Goal: Use online tool/utility: Utilize a website feature to perform a specific function

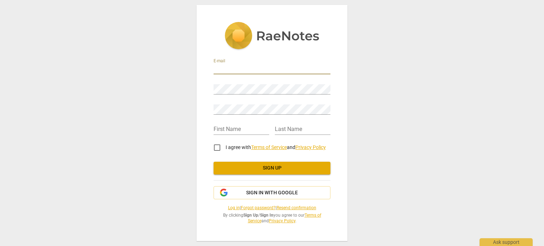
click at [264, 67] on input "email" at bounding box center [271, 69] width 117 height 10
type input "[EMAIL_ADDRESS][DOMAIN_NAME]"
type input "Adelis"
type input "Gonzalez"
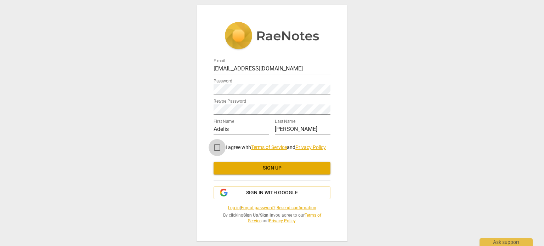
click at [214, 148] on input "I agree with Terms of Service and Privacy Policy" at bounding box center [216, 147] width 17 height 17
checkbox input "true"
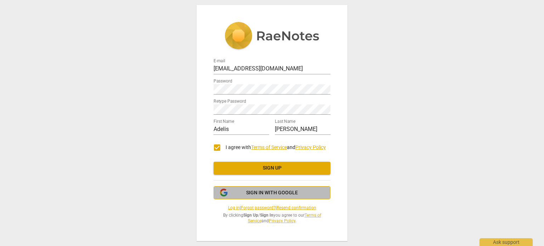
click at [250, 194] on span "Sign in with Google" at bounding box center [272, 192] width 52 height 7
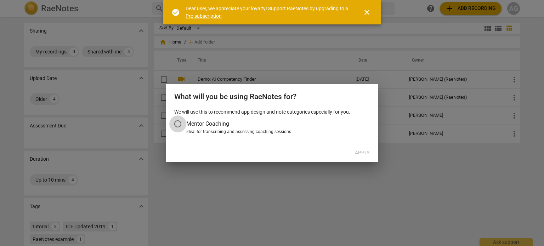
click at [176, 122] on input "Mentor Coaching" at bounding box center [177, 123] width 17 height 17
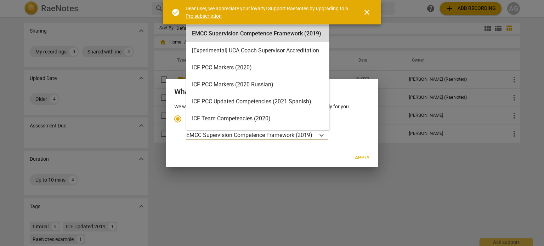
click at [263, 137] on p "EMCC Supervision Competence Framework (2019)" at bounding box center [249, 135] width 126 height 8
click at [0, 0] on input "Ideal for transcribing and assessing coaching sessions 16 results available. Us…" at bounding box center [0, 0] width 0 height 0
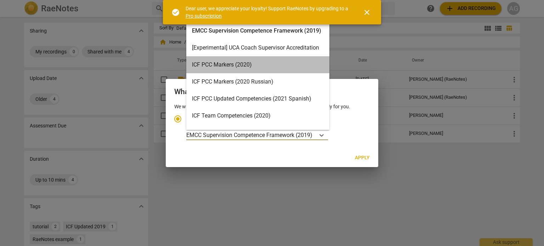
click at [261, 64] on div "ICF PCC Markers (2020)" at bounding box center [257, 64] width 143 height 17
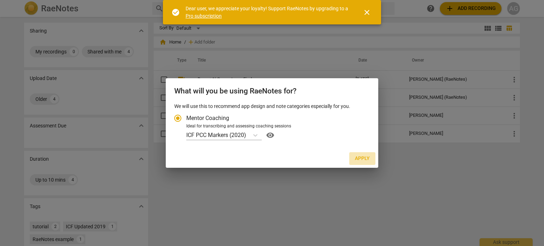
click at [361, 159] on span "Apply" at bounding box center [362, 158] width 15 height 7
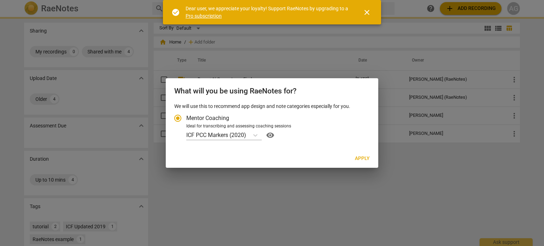
radio input "false"
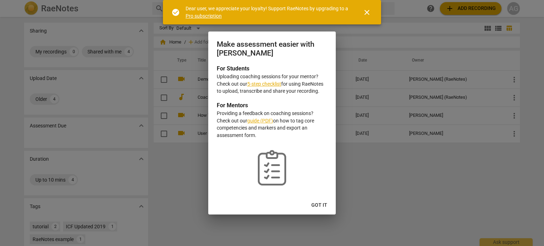
click at [272, 86] on link "5-step checklist" at bounding box center [264, 84] width 34 height 6
click at [323, 206] on span "Got it" at bounding box center [319, 205] width 16 height 7
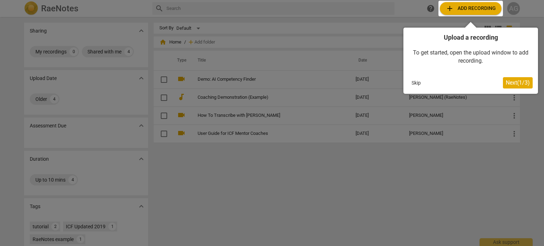
click at [516, 84] on span "Next ( 1 / 3 )" at bounding box center [517, 82] width 24 height 7
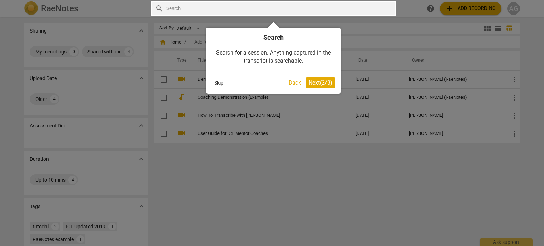
click at [322, 82] on span "Next ( 2 / 3 )" at bounding box center [320, 82] width 24 height 7
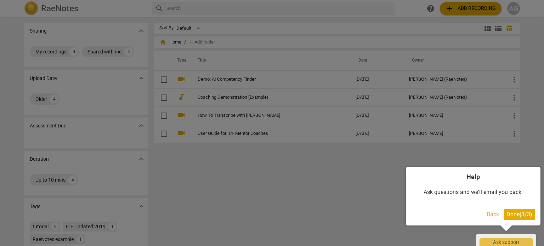
click at [519, 212] on span "Done ( 3 / 3 )" at bounding box center [519, 214] width 26 height 7
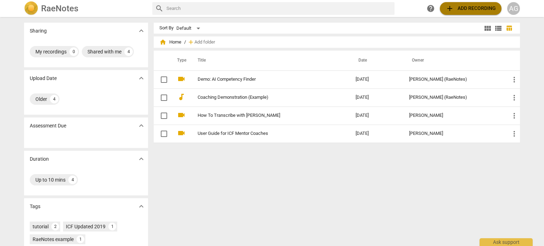
click at [469, 10] on span "add Add recording" at bounding box center [470, 8] width 50 height 8
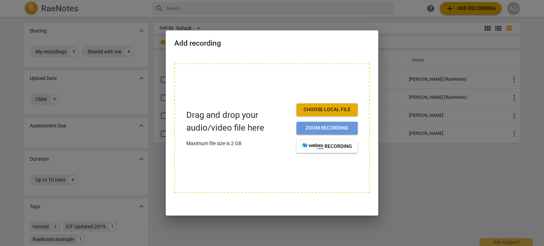
click at [333, 131] on span "Zoom recording" at bounding box center [327, 128] width 50 height 7
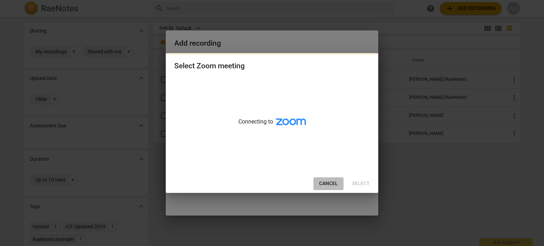
click at [330, 184] on span "Cancel" at bounding box center [328, 183] width 19 height 7
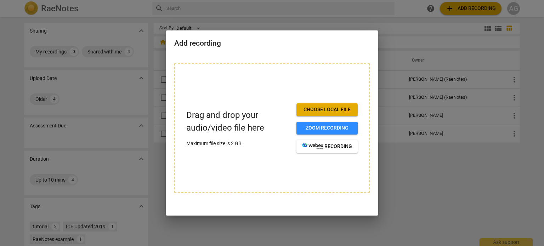
click at [340, 111] on span "Choose local file" at bounding box center [327, 109] width 50 height 7
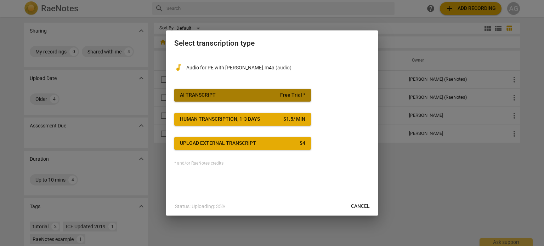
click at [249, 99] on button "AI Transcript Free Trial *" at bounding box center [242, 95] width 137 height 13
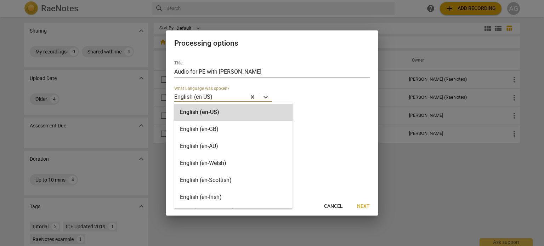
click at [232, 97] on div at bounding box center [229, 97] width 32 height 8
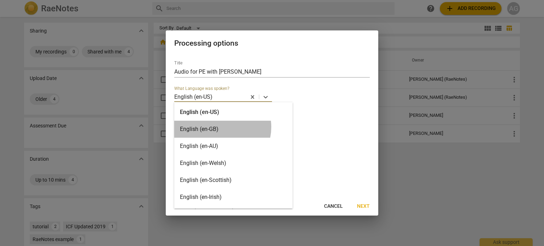
click at [219, 127] on div "English (en-GB)" at bounding box center [233, 129] width 118 height 17
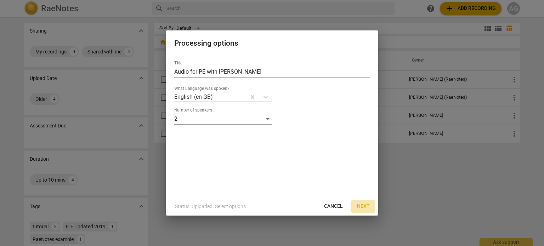
click at [361, 205] on span "Next" at bounding box center [363, 206] width 13 height 7
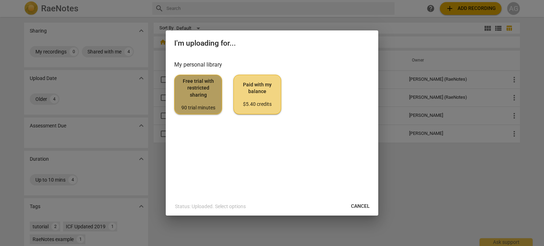
click at [219, 97] on button "Free trial with restricted sharing 90 trial minutes" at bounding box center [198, 95] width 48 height 40
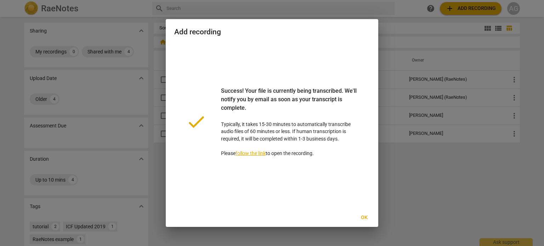
click at [251, 153] on link "follow the link" at bounding box center [250, 153] width 30 height 6
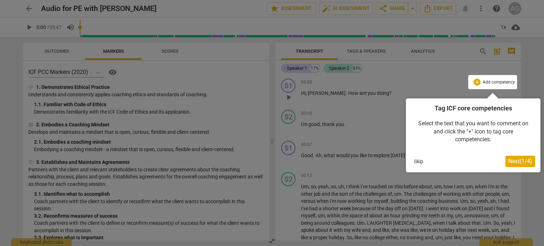
click at [516, 161] on span "Next ( 1 / 4 )" at bounding box center [520, 161] width 24 height 7
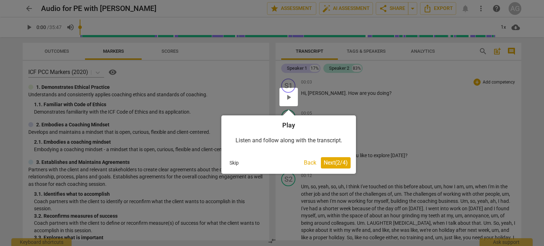
click at [338, 164] on span "Next ( 2 / 4 )" at bounding box center [335, 162] width 24 height 7
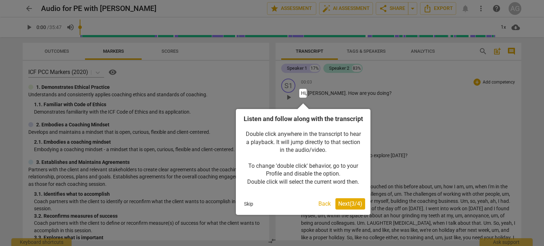
click at [357, 207] on span "Next ( 3 / 4 )" at bounding box center [350, 203] width 24 height 7
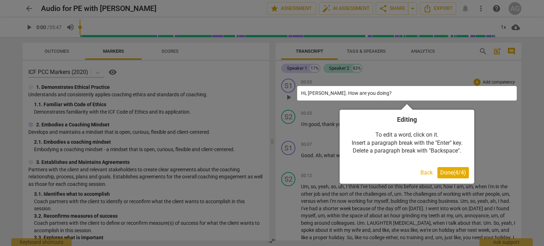
click at [459, 176] on button "Done ( 4 / 4 )" at bounding box center [452, 172] width 31 height 11
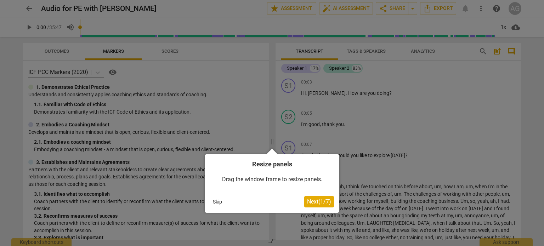
click at [313, 206] on button "Next ( 1 / 7 )" at bounding box center [319, 201] width 30 height 11
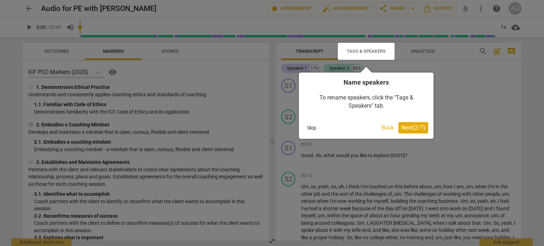
click at [416, 127] on span "Next ( 2 / 7 )" at bounding box center [413, 127] width 24 height 7
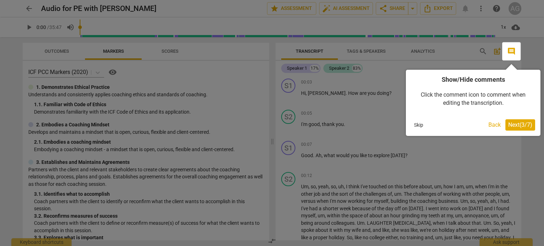
click at [522, 123] on span "Next ( 3 / 7 )" at bounding box center [520, 124] width 24 height 7
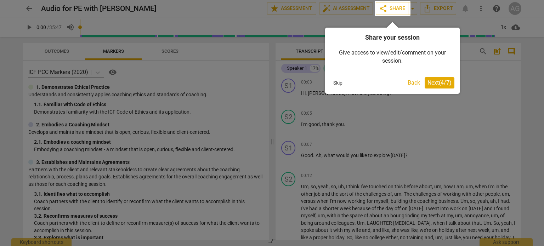
click at [443, 84] on span "Next ( 4 / 7 )" at bounding box center [439, 82] width 24 height 7
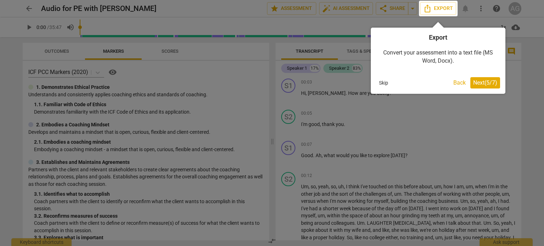
click at [484, 81] on span "Next ( 5 / 7 )" at bounding box center [485, 82] width 24 height 7
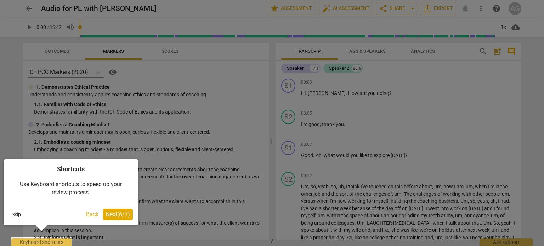
click at [122, 212] on span "Next ( 6 / 7 )" at bounding box center [118, 214] width 24 height 7
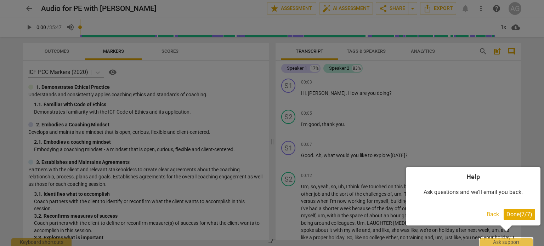
click at [520, 215] on span "Done ( 7 / 7 )" at bounding box center [519, 214] width 26 height 7
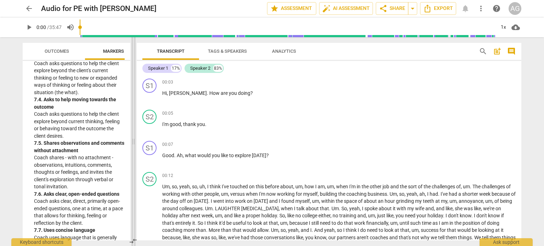
scroll to position [1333, 0]
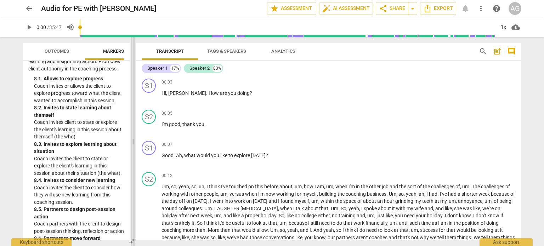
drag, startPoint x: 272, startPoint y: 143, endPoint x: 132, endPoint y: 166, distance: 141.2
click at [132, 166] on span at bounding box center [133, 141] width 4 height 209
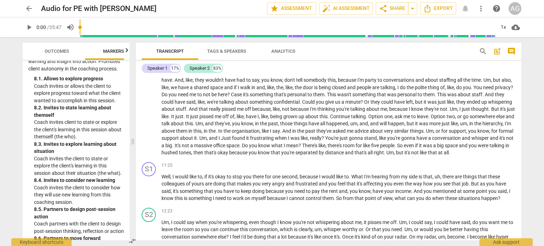
scroll to position [460, 0]
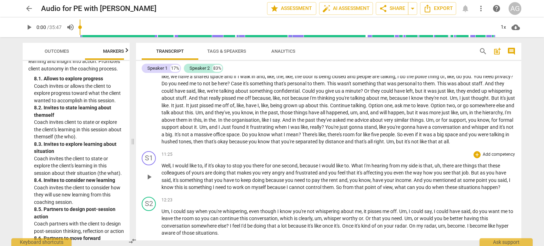
click at [367, 168] on span "I'm" at bounding box center [367, 166] width 7 height 6
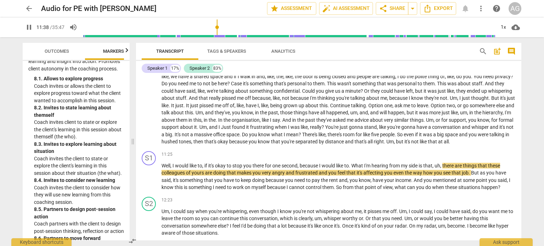
click at [27, 23] on span "pause" at bounding box center [29, 27] width 8 height 8
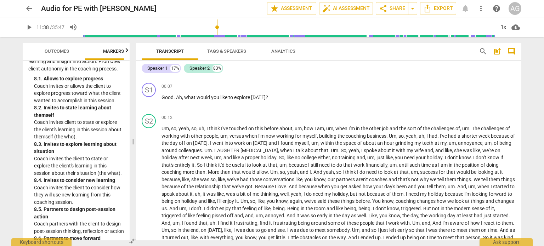
scroll to position [0, 0]
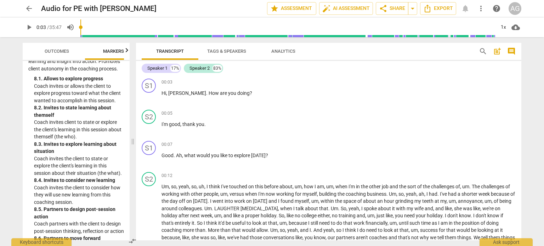
click at [85, 27] on input "range" at bounding box center [287, 27] width 415 height 23
drag, startPoint x: 101, startPoint y: 28, endPoint x: 50, endPoint y: 29, distance: 51.0
click at [80, 29] on input "range" at bounding box center [287, 27] width 415 height 23
click at [27, 28] on span "play_arrow" at bounding box center [29, 27] width 8 height 8
type input "6"
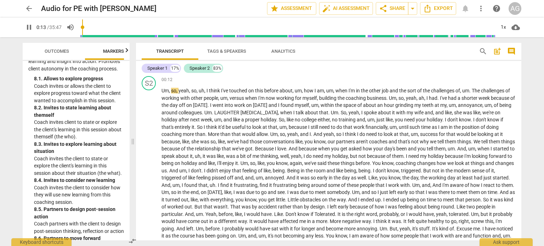
scroll to position [96, 0]
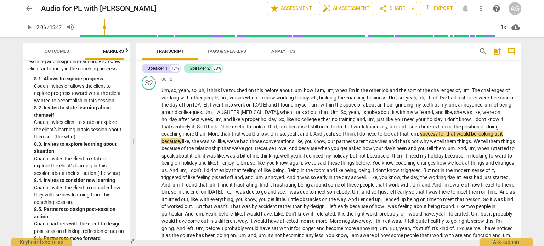
type input "127"
click at [269, 132] on span "." at bounding box center [269, 134] width 2 height 6
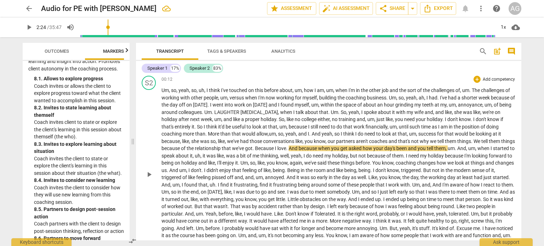
click at [298, 146] on span "And" at bounding box center [293, 148] width 10 height 6
click at [462, 147] on span "And" at bounding box center [457, 148] width 9 height 6
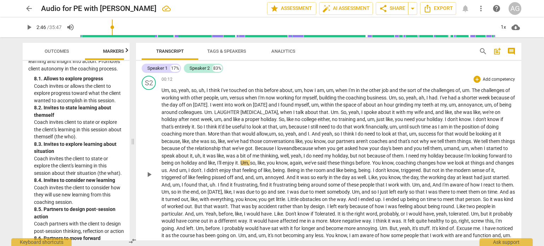
click at [248, 162] on span "Um" at bounding box center [243, 163] width 7 height 6
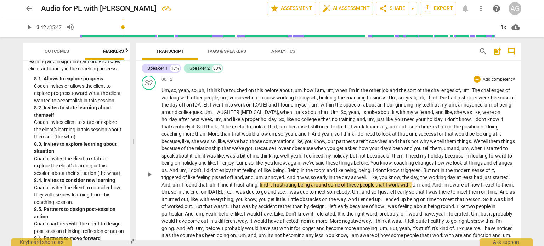
click at [230, 184] on span "find" at bounding box center [225, 185] width 10 height 6
click at [220, 184] on span "I" at bounding box center [219, 185] width 2 height 6
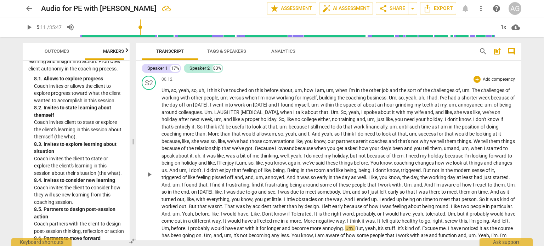
click at [343, 227] on span "annoying" at bounding box center [332, 228] width 21 height 6
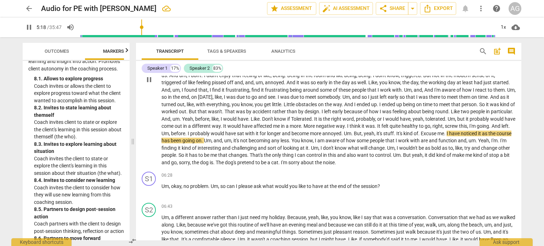
scroll to position [194, 0]
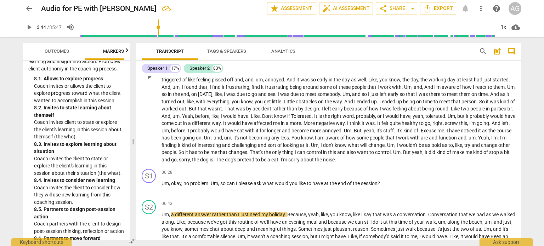
click at [216, 158] on span "." at bounding box center [214, 160] width 2 height 6
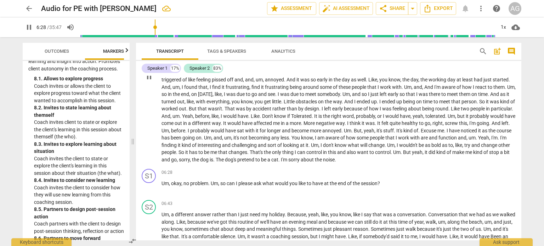
click at [216, 157] on span "." at bounding box center [214, 160] width 2 height 6
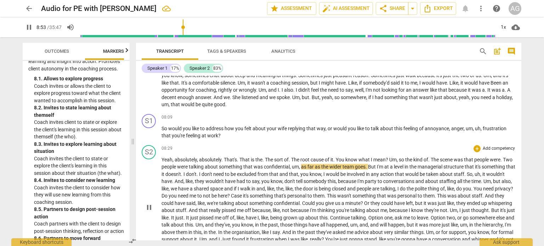
scroll to position [346, 0]
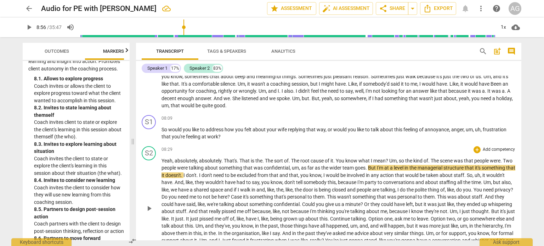
click at [325, 115] on div "08:09 + Add competency keyboard_arrow_right" at bounding box center [338, 118] width 354 height 7
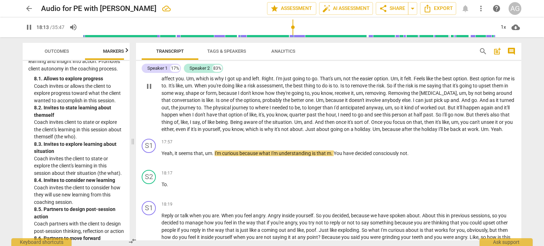
scroll to position [818, 0]
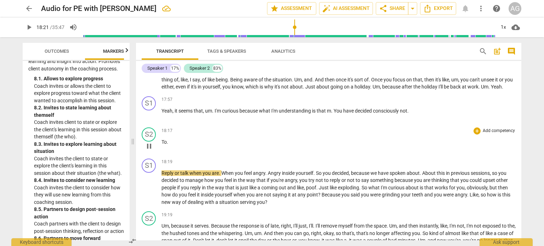
type input "1101"
click at [161, 145] on span "To" at bounding box center [163, 142] width 5 height 6
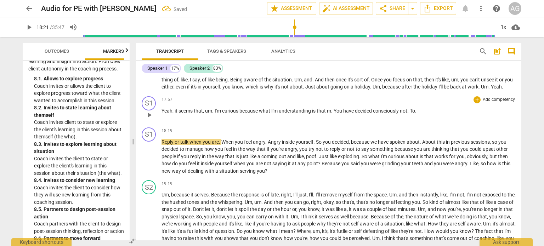
click at [418, 115] on p "Yeah , it seems that , um . I'm curious because what I'm understanding is that …" at bounding box center [338, 110] width 354 height 7
click at [162, 145] on span "Reply" at bounding box center [167, 142] width 13 height 6
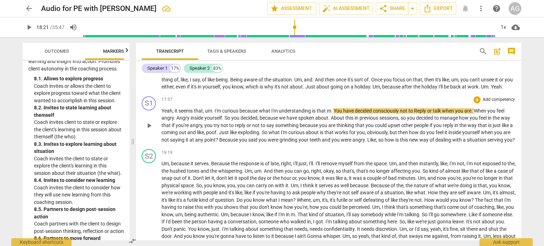
click at [416, 114] on span "Reply" at bounding box center [420, 111] width 13 height 6
click at [332, 114] on span "." at bounding box center [332, 111] width 2 height 6
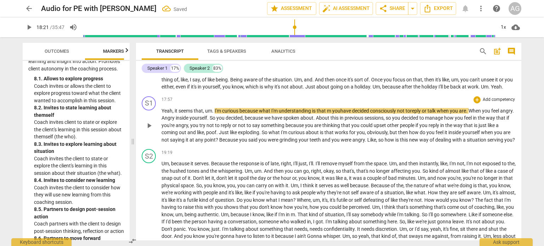
click at [216, 114] on span "I'm" at bounding box center [217, 111] width 7 height 6
click at [215, 114] on span "I'm" at bounding box center [217, 111] width 7 height 6
click at [334, 114] on span "you" at bounding box center [336, 111] width 8 height 6
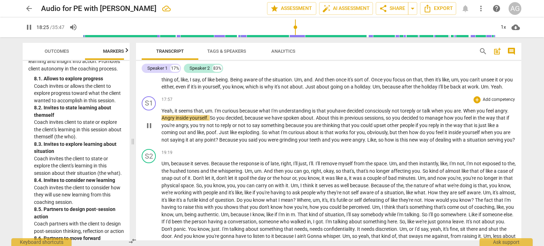
click at [463, 114] on span "." at bounding box center [461, 111] width 2 height 6
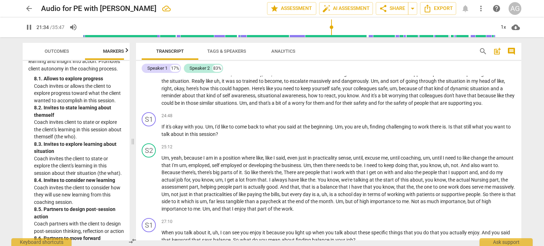
scroll to position [1016, 0]
click at [162, 129] on span "If" at bounding box center [163, 127] width 4 height 6
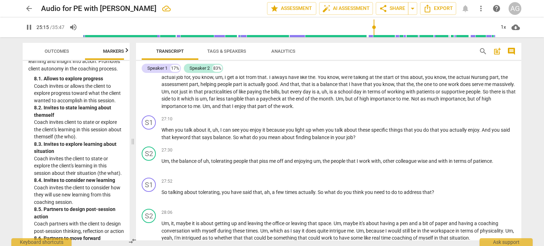
scroll to position [1118, 0]
click at [162, 133] on span "When" at bounding box center [167, 130] width 13 height 6
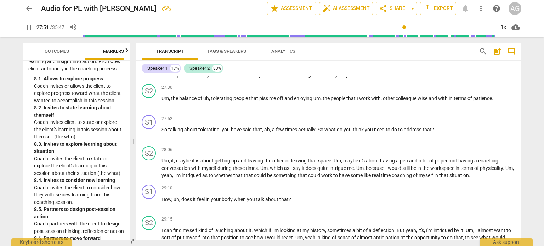
scroll to position [1182, 0]
click at [162, 132] on span "So" at bounding box center [164, 129] width 7 height 6
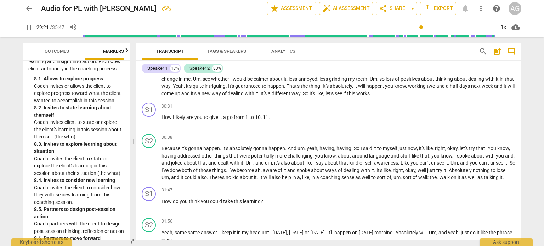
scroll to position [1346, 0]
click at [265, 121] on span "11" at bounding box center [266, 118] width 6 height 6
type input "1786"
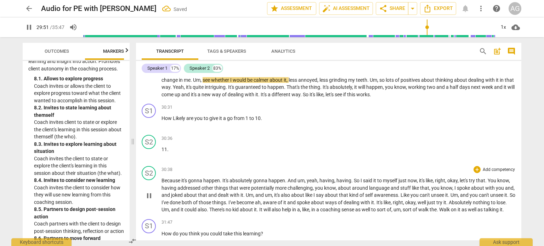
click at [161, 183] on span "Because" at bounding box center [171, 181] width 20 height 6
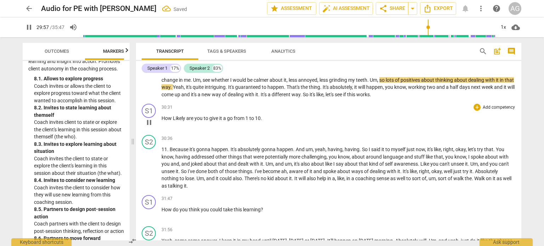
click at [265, 122] on p "How Likely are you to give it a go from 1 to 10 ." at bounding box center [338, 118] width 354 height 7
type input "1798"
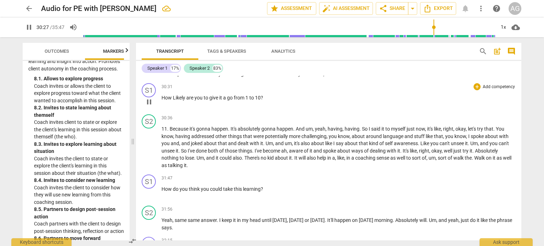
scroll to position [1363, 0]
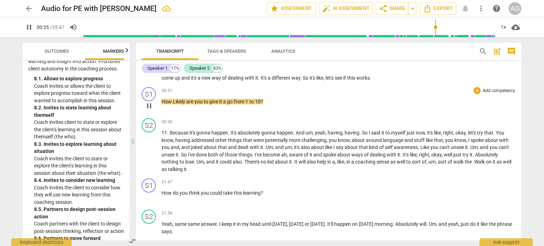
click at [174, 104] on span "Likely" at bounding box center [179, 102] width 13 height 6
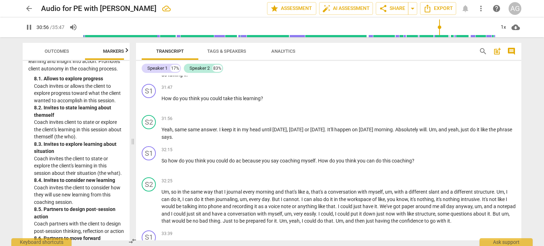
scroll to position [1459, 0]
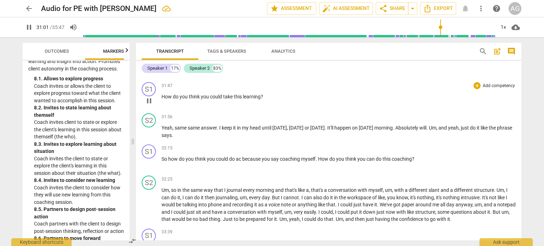
click at [161, 99] on span "How" at bounding box center [166, 97] width 11 height 6
type input "1912"
click at [260, 99] on span "learning" at bounding box center [252, 97] width 18 height 6
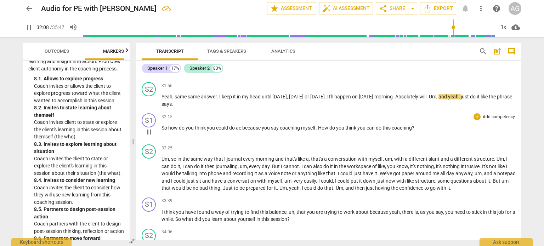
scroll to position [1491, 0]
click at [166, 130] on span "So" at bounding box center [164, 127] width 7 height 6
type input "1936"
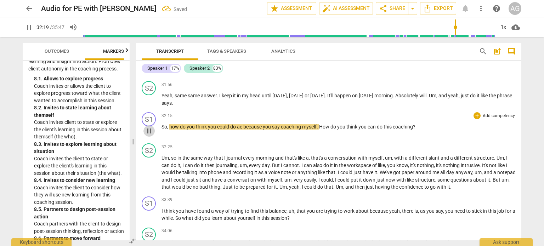
click at [145, 135] on span "pause" at bounding box center [149, 131] width 8 height 8
type input "1940"
click at [243, 130] on span "ac" at bounding box center [240, 127] width 6 height 6
click at [242, 130] on span "ac" at bounding box center [240, 127] width 6 height 6
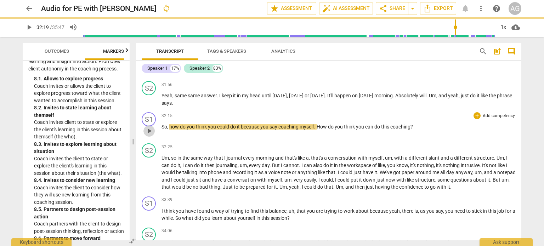
click at [149, 135] on span "play_arrow" at bounding box center [149, 131] width 8 height 8
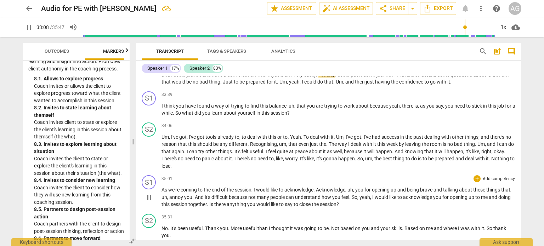
scroll to position [1602, 0]
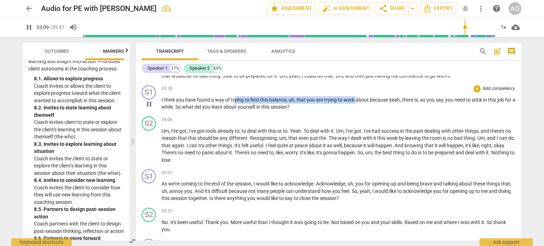
drag, startPoint x: 354, startPoint y: 128, endPoint x: 233, endPoint y: 126, distance: 120.7
click at [233, 111] on p "I think you have found a way of trying to find this balance , uh , that you are…" at bounding box center [338, 103] width 354 height 15
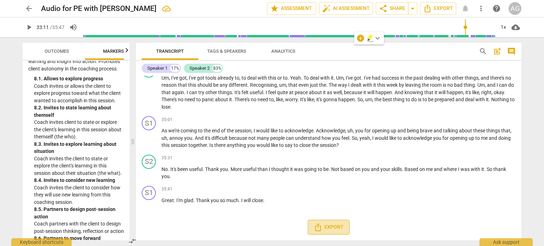
click at [315, 225] on icon "Export" at bounding box center [318, 227] width 8 height 8
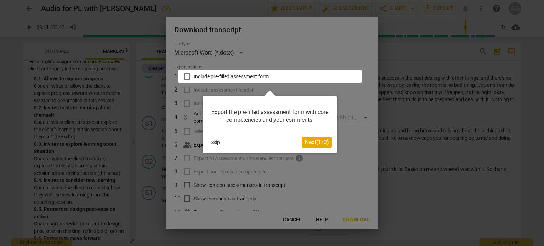
click at [310, 146] on button "Next ( 1 / 2 )" at bounding box center [317, 142] width 30 height 11
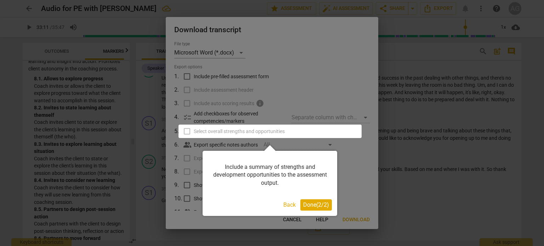
click at [304, 208] on span "Done ( 2 / 2 )" at bounding box center [316, 204] width 26 height 7
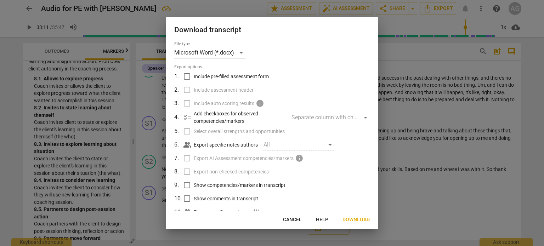
scroll to position [22, 0]
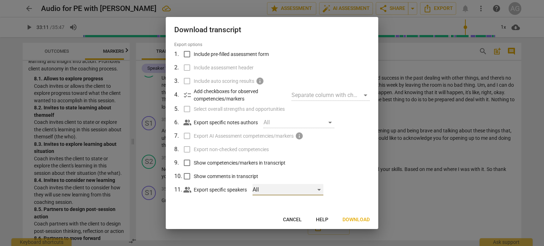
click at [318, 188] on div "All" at bounding box center [287, 189] width 71 height 11
click at [344, 173] on div at bounding box center [272, 123] width 544 height 246
click at [352, 220] on span "Download" at bounding box center [355, 219] width 27 height 7
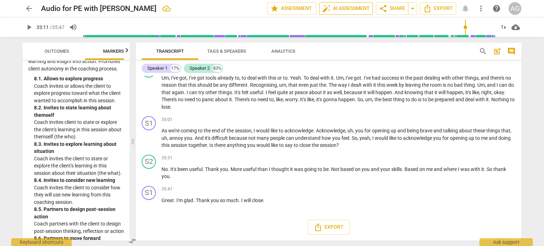
type input "1991"
